Goal: Find specific page/section: Find specific page/section

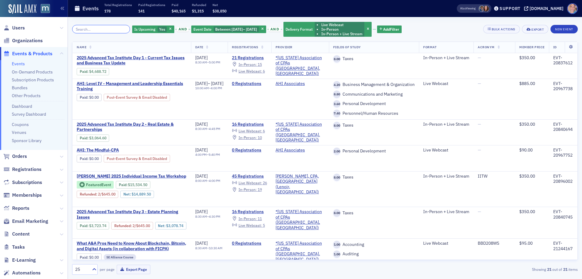
click at [95, 30] on input "search" at bounding box center [101, 29] width 58 height 8
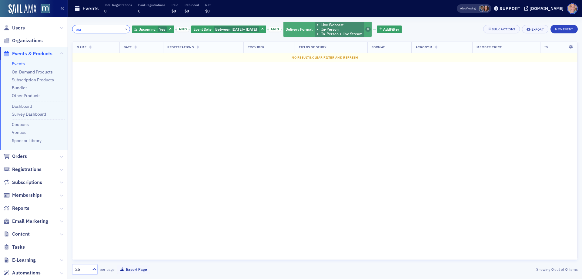
type input "piu"
click at [369, 28] on icon "button" at bounding box center [368, 29] width 2 height 3
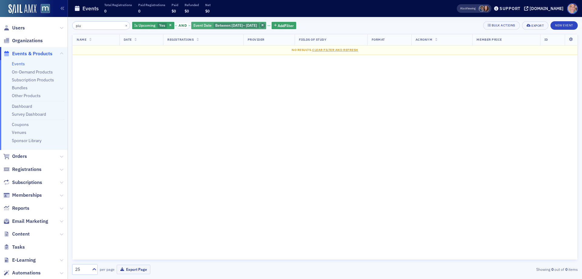
click at [264, 25] on icon "button" at bounding box center [262, 25] width 2 height 3
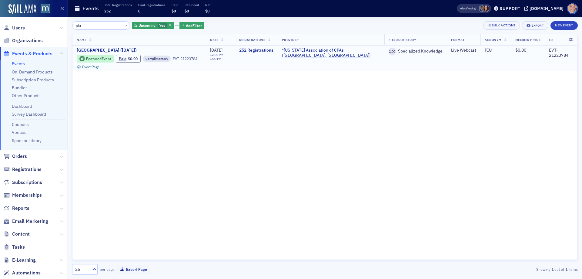
click at [130, 48] on span "[GEOGRAPHIC_DATA] ([DATE])" at bounding box center [128, 50] width 102 height 5
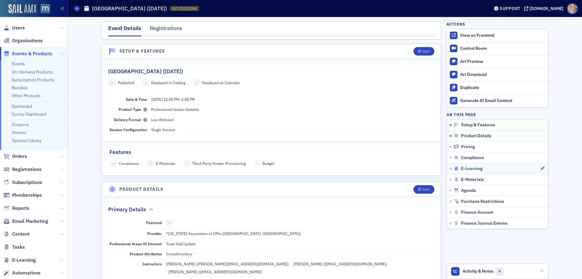
click at [499, 169] on div "E-Learning" at bounding box center [497, 168] width 86 height 5
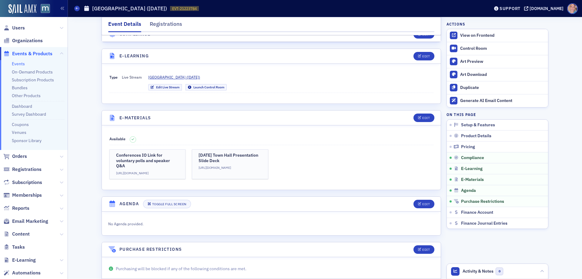
scroll to position [823, 0]
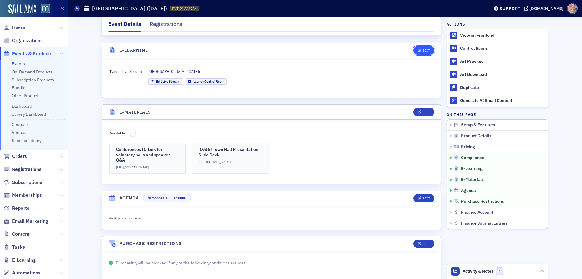
click at [422, 49] on div "Edit" at bounding box center [426, 50] width 8 height 3
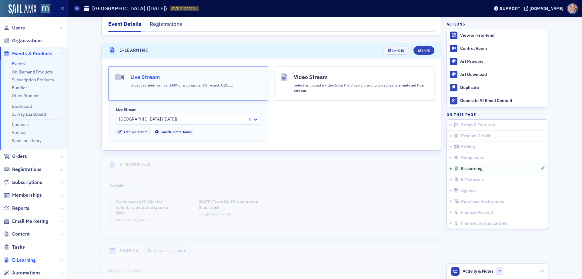
click at [21, 260] on span "E-Learning" at bounding box center [24, 259] width 24 height 7
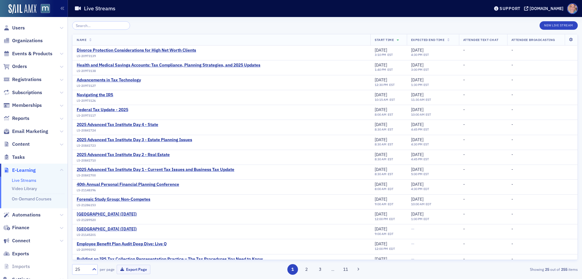
click at [88, 27] on input "search" at bounding box center [101, 25] width 58 height 8
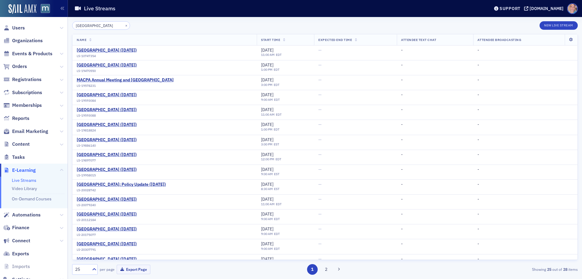
click at [283, 40] on icon at bounding box center [284, 39] width 2 height 3
drag, startPoint x: 102, startPoint y: 27, endPoint x: 0, endPoint y: 30, distance: 102.5
click at [5, 27] on div "Users Organizations Events & Products Orders Registrations Subscriptions Member…" at bounding box center [291, 139] width 582 height 279
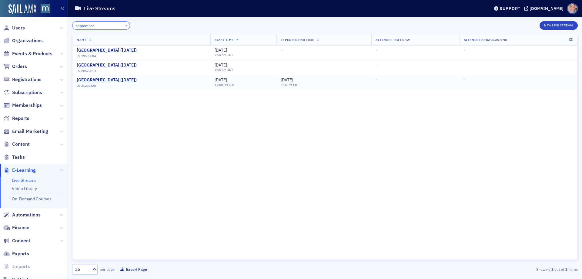
type input "september"
click at [106, 79] on div "[GEOGRAPHIC_DATA] ([DATE])" at bounding box center [107, 79] width 60 height 5
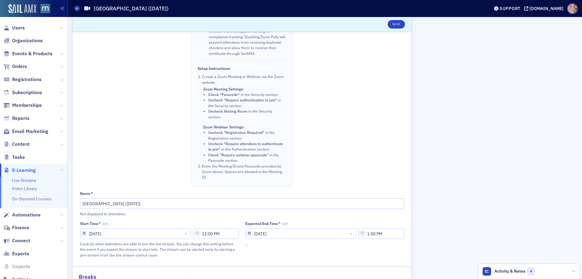
scroll to position [273, 0]
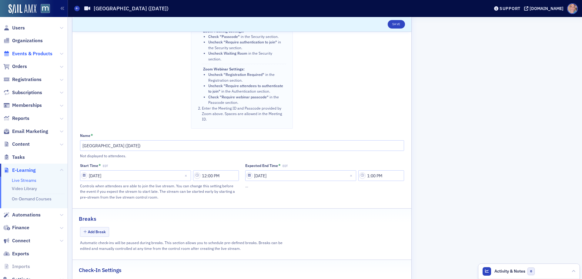
click at [30, 51] on span "Events & Products" at bounding box center [32, 53] width 40 height 7
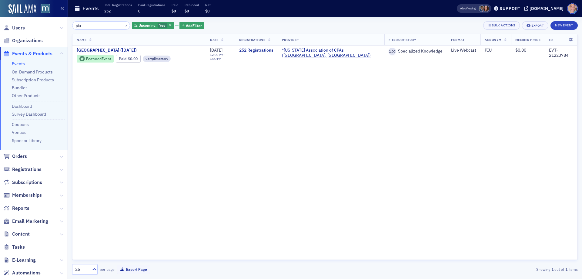
drag, startPoint x: 15, startPoint y: 65, endPoint x: 19, endPoint y: 61, distance: 5.4
click at [15, 64] on link "Events" at bounding box center [18, 63] width 13 height 5
drag, startPoint x: 103, startPoint y: 26, endPoint x: 31, endPoint y: 27, distance: 71.5
click at [37, 26] on div "Users Organizations Events & Products Events On-Demand Products Subscription Pr…" at bounding box center [291, 139] width 582 height 279
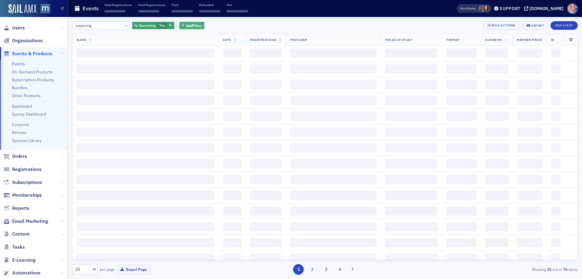
type input "exploring"
click at [186, 26] on span "Add Filter" at bounding box center [194, 25] width 16 height 5
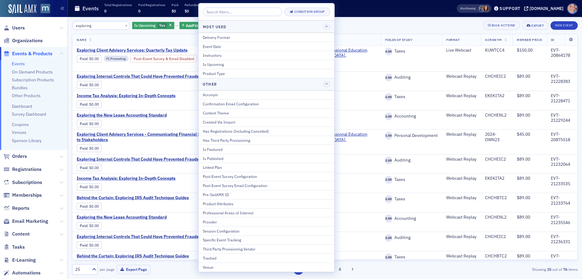
click at [232, 160] on div "Is Published" at bounding box center [266, 157] width 127 height 5
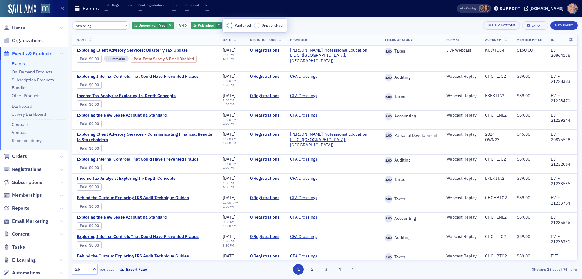
click at [230, 25] on input "Published" at bounding box center [229, 25] width 5 height 5
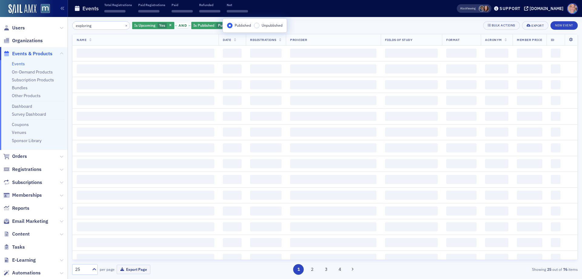
drag, startPoint x: 332, startPoint y: 31, endPoint x: 366, endPoint y: 42, distance: 36.7
click at [331, 30] on div "exploring × Is Upcoming Yes and Is Published Published Add Filter Bulk Actions …" at bounding box center [324, 147] width 505 height 253
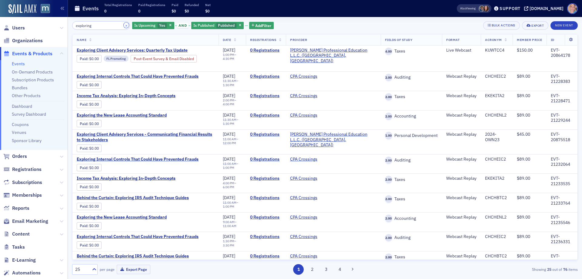
click at [124, 25] on button "×" at bounding box center [126, 24] width 5 height 5
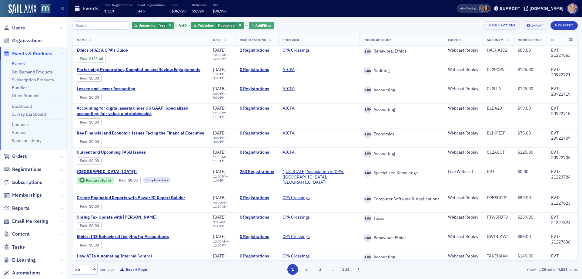
click at [255, 26] on span "Add Filter" at bounding box center [263, 25] width 16 height 5
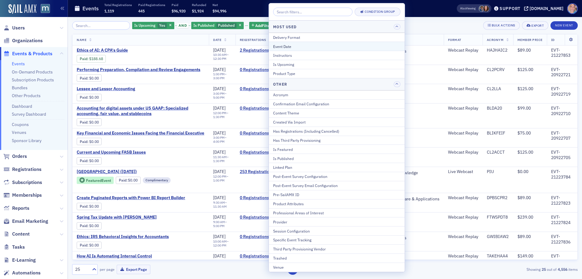
click at [300, 44] on div "Event Date" at bounding box center [336, 46] width 127 height 5
select select "8"
select select "2025"
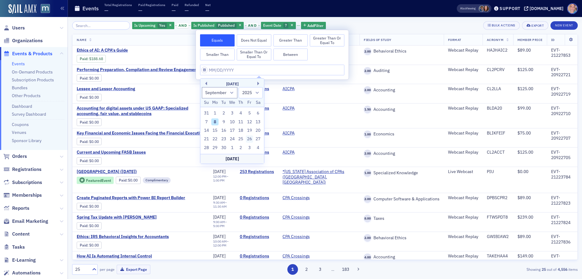
click at [250, 138] on div "26" at bounding box center [249, 138] width 7 height 7
type input "09/26/2025"
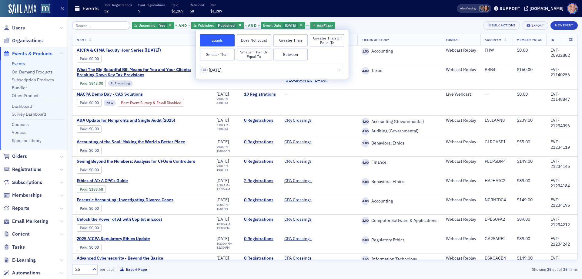
click at [425, 14] on div "Events Total Registrations 52 Paid Registrations 9 Paid $1,289 Refunded $0 Net …" at bounding box center [255, 9] width 363 height 16
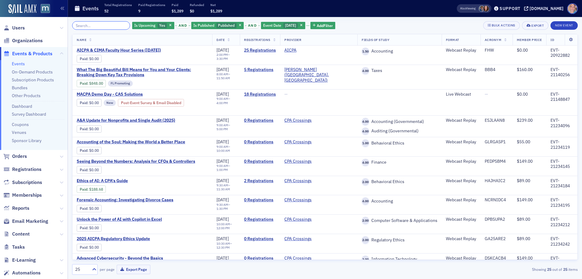
click at [94, 28] on input "search" at bounding box center [101, 25] width 58 height 8
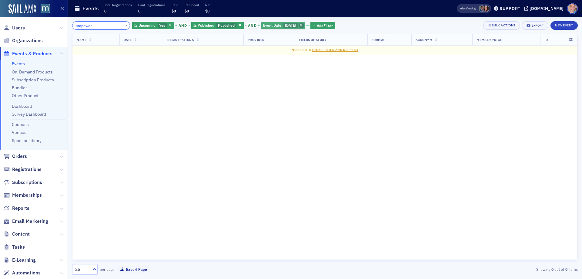
type input "empower"
click at [302, 25] on icon "button" at bounding box center [301, 25] width 2 height 3
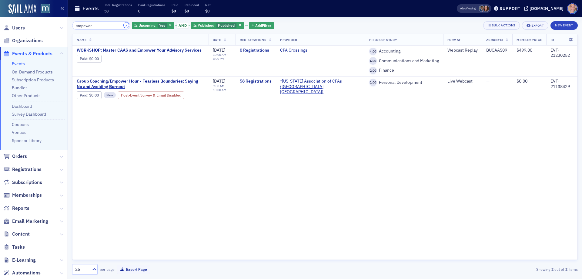
click at [124, 24] on button "×" at bounding box center [126, 24] width 5 height 5
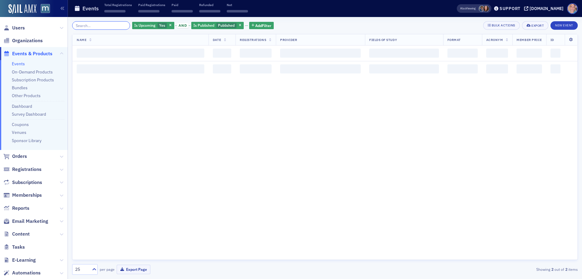
click at [99, 22] on input "search" at bounding box center [101, 25] width 58 height 8
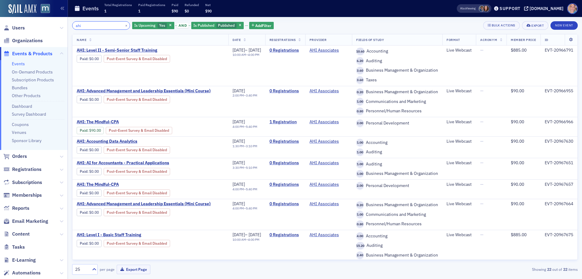
type input "ahi"
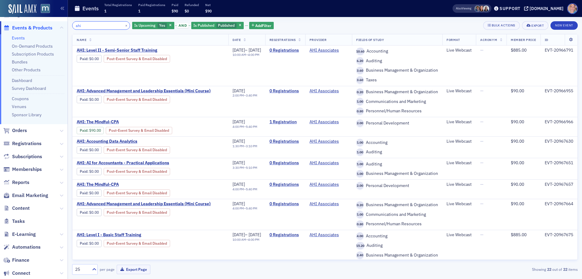
scroll to position [78, 0]
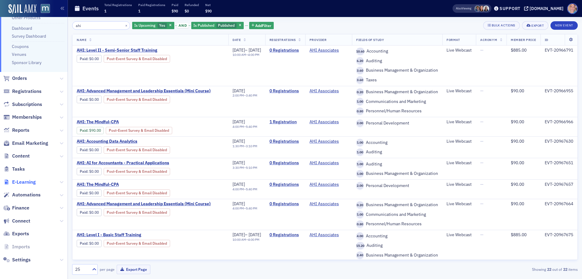
click at [32, 182] on span "E-Learning" at bounding box center [24, 181] width 24 height 7
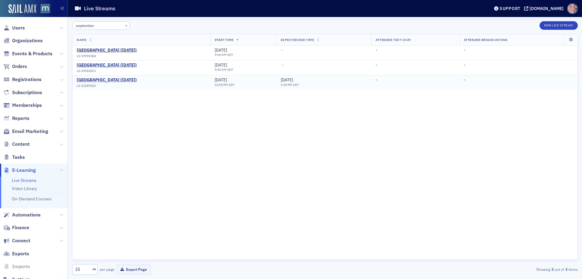
click at [106, 79] on div "[GEOGRAPHIC_DATA] ([DATE])" at bounding box center [107, 79] width 60 height 5
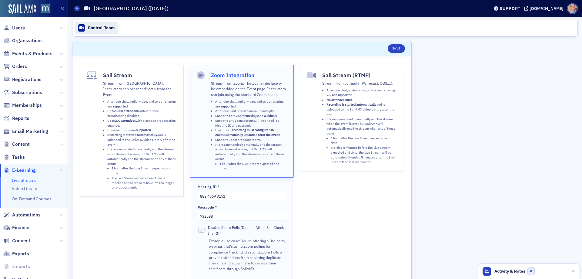
click at [97, 26] on div "Control Room" at bounding box center [101, 27] width 27 height 5
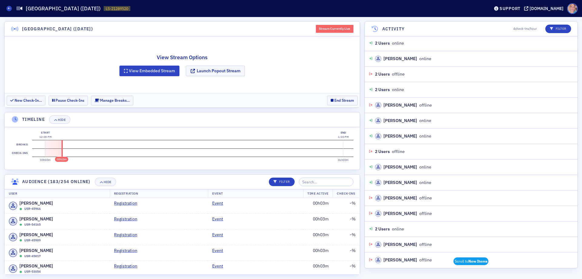
scroll to position [4390, 0]
